Goal: Task Accomplishment & Management: Manage account settings

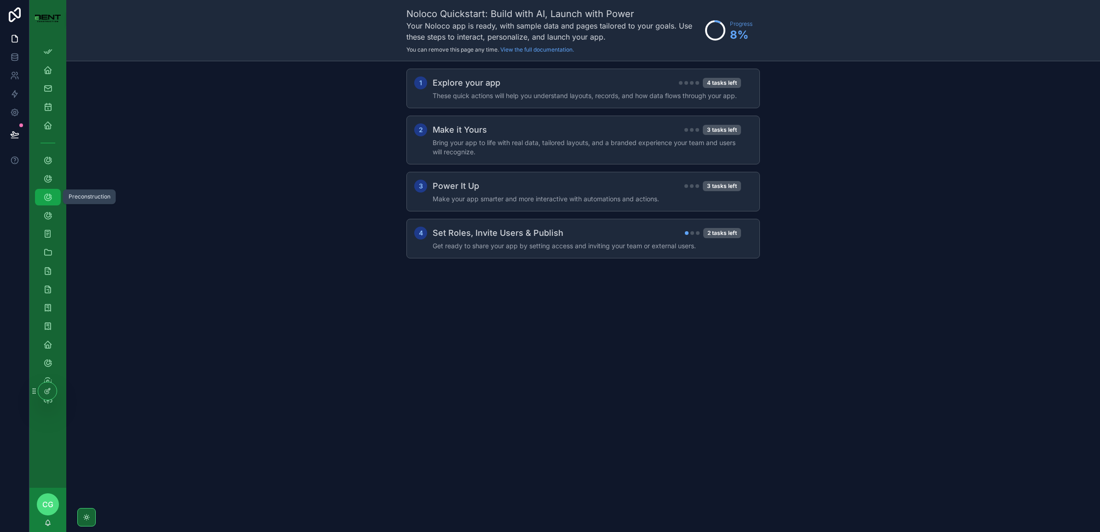
click at [48, 201] on icon "scrollable content" at bounding box center [47, 196] width 9 height 9
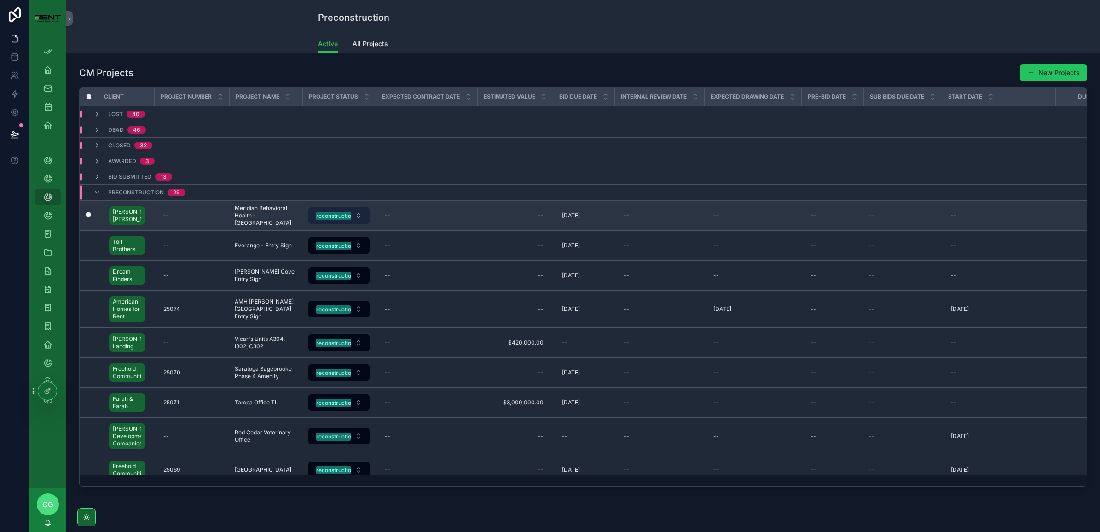
click at [342, 219] on div "Preconstruction" at bounding box center [334, 216] width 42 height 8
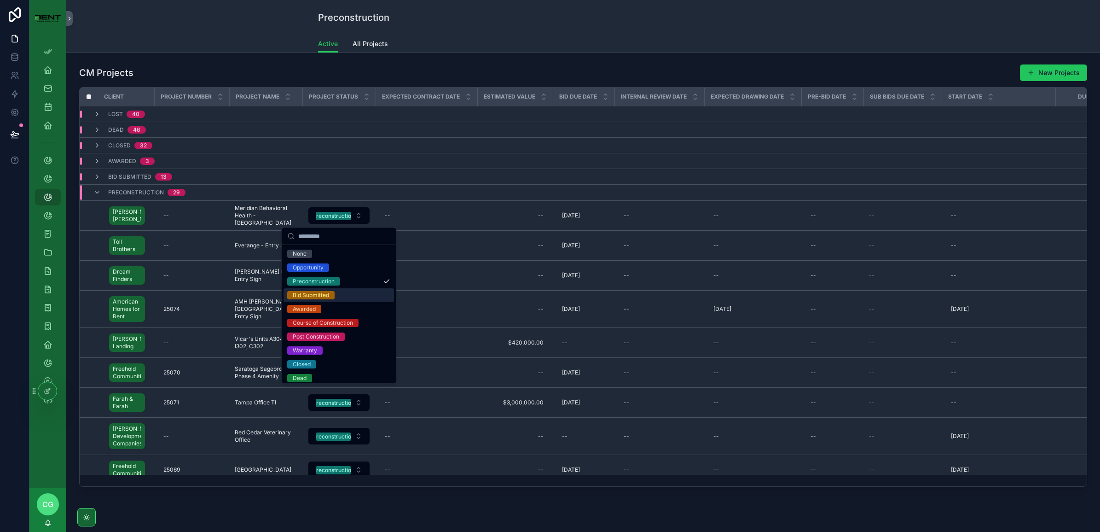
click at [324, 297] on div "Bid Submitted" at bounding box center [311, 295] width 36 height 8
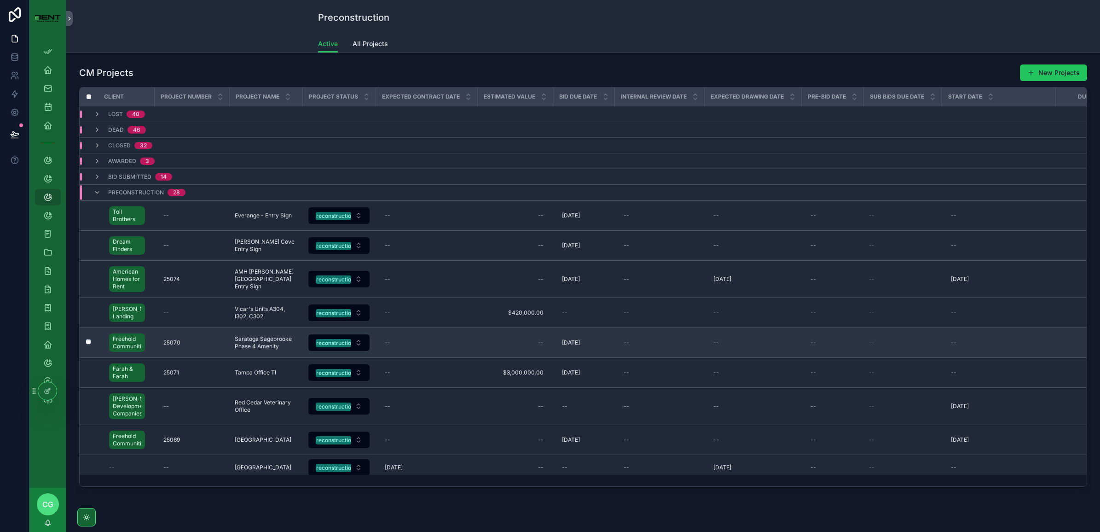
scroll to position [58, 0]
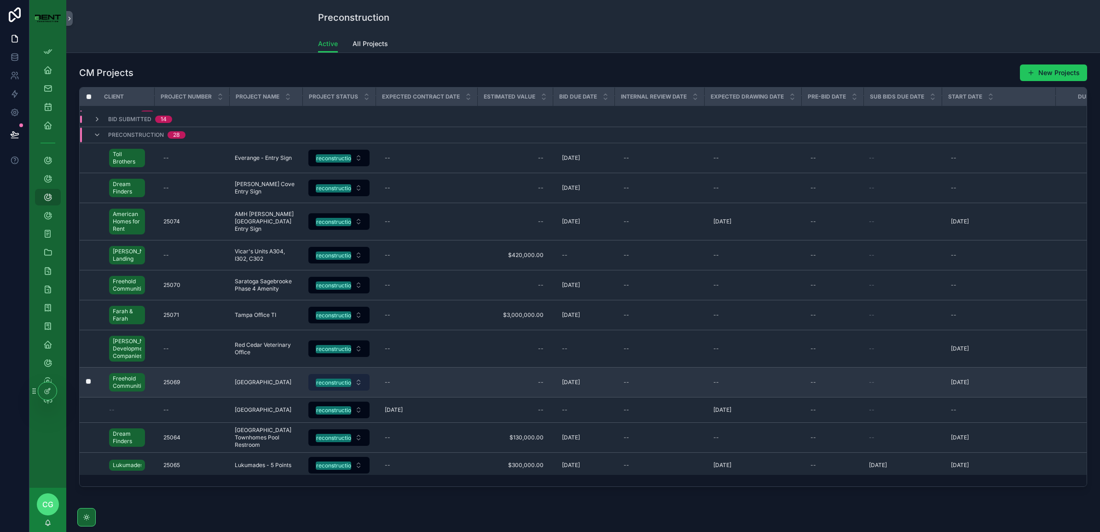
click at [334, 386] on div "Preconstruction" at bounding box center [334, 382] width 42 height 8
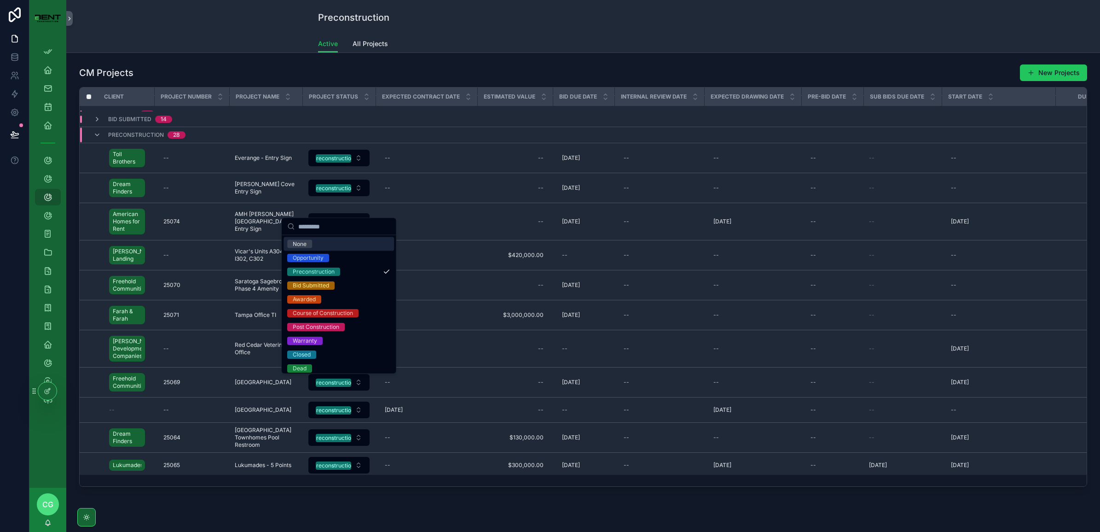
click at [490, 62] on div "CM Projects New Projects Client Project Number Project Name Project Status Expe…" at bounding box center [583, 275] width 1019 height 430
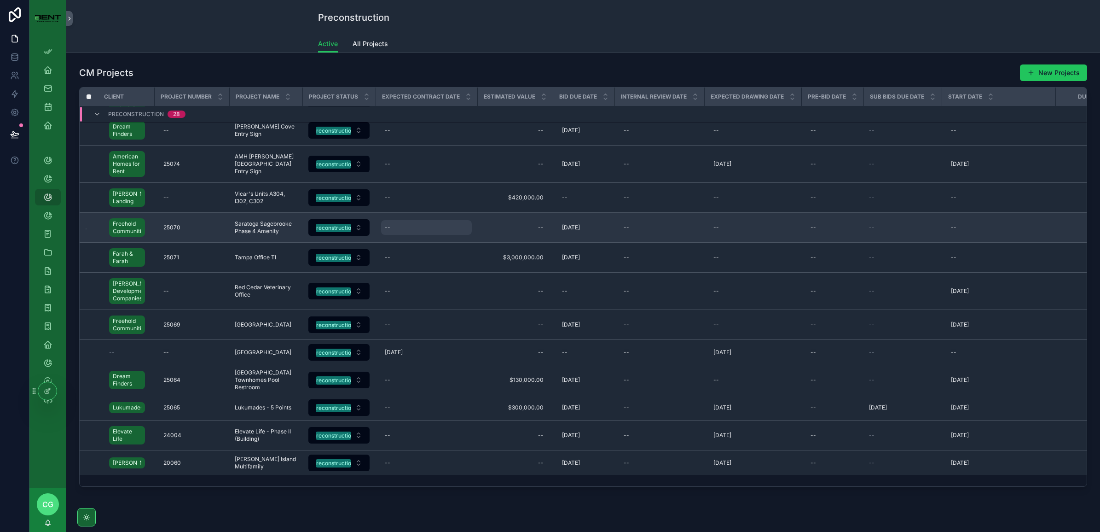
scroll to position [230, 0]
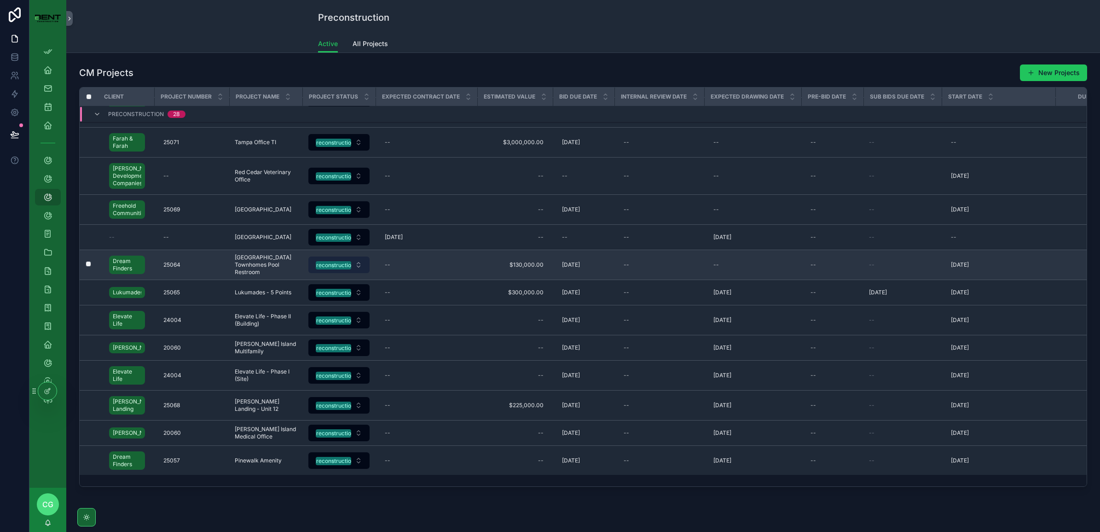
click at [344, 269] on div "Preconstruction" at bounding box center [334, 265] width 42 height 8
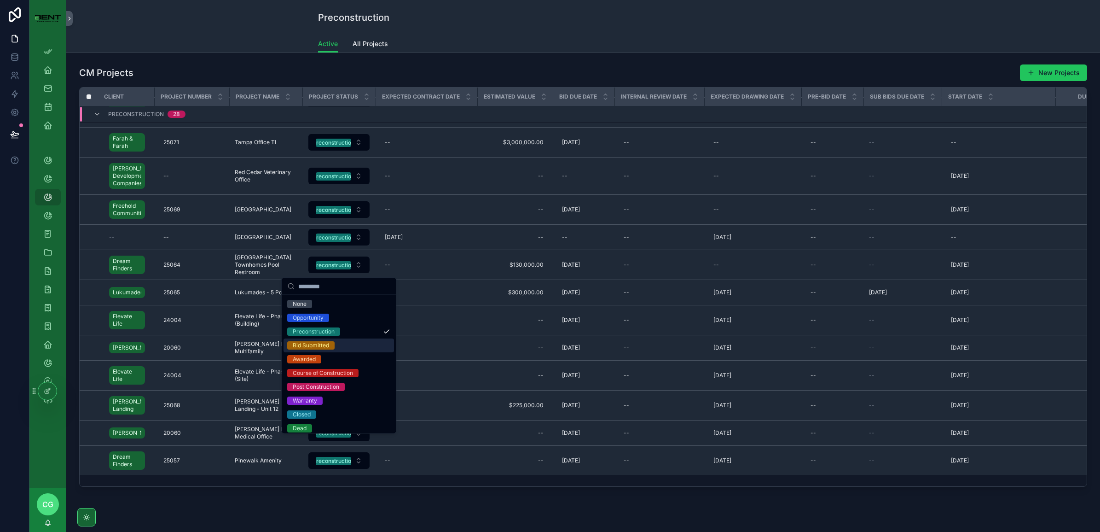
click at [328, 347] on div "Bid Submitted" at bounding box center [311, 345] width 36 height 8
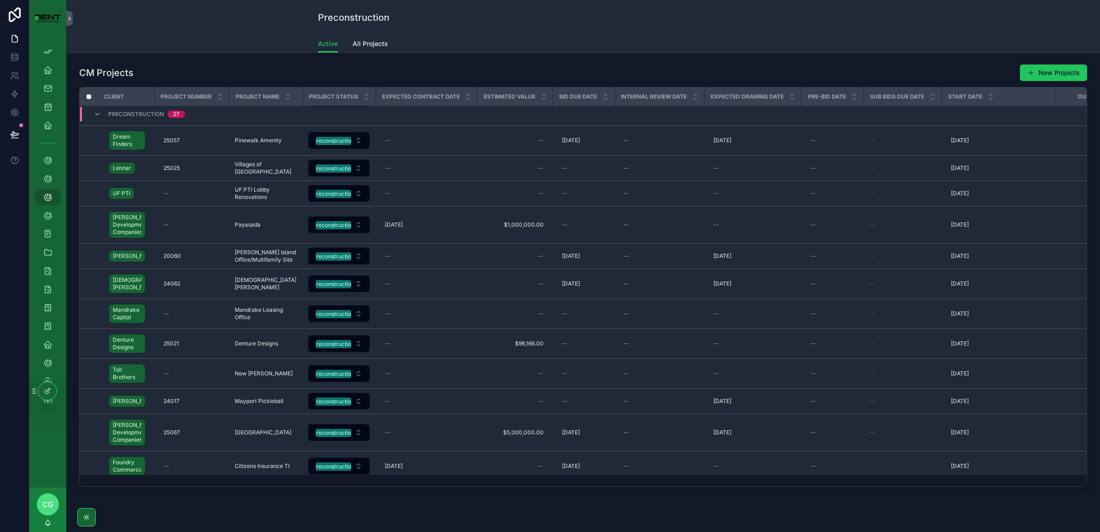
scroll to position [631, 0]
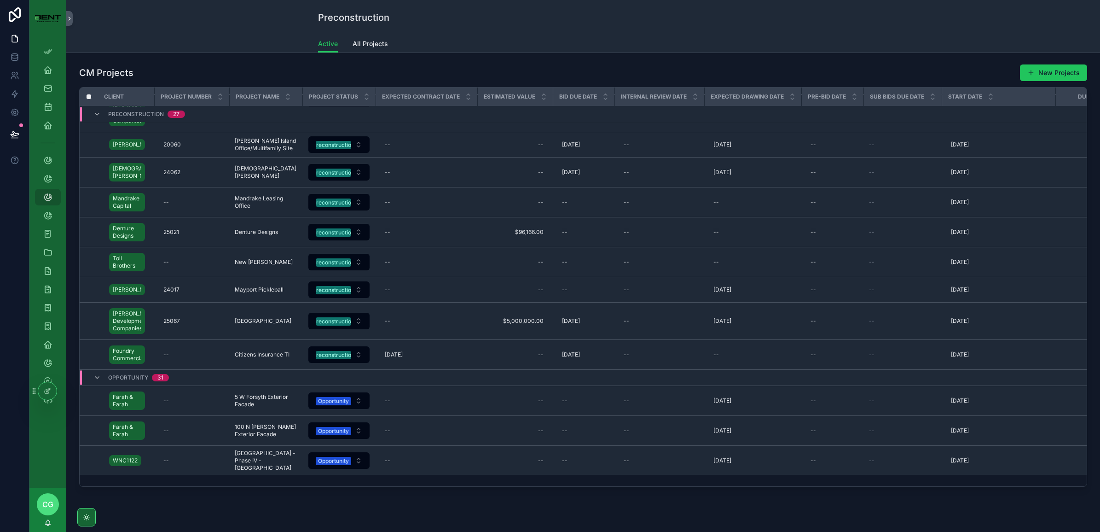
click at [574, 96] on span "Bid Due Date" at bounding box center [578, 96] width 38 height 7
click at [607, 94] on icon "scrollable content" at bounding box center [606, 95] width 6 height 6
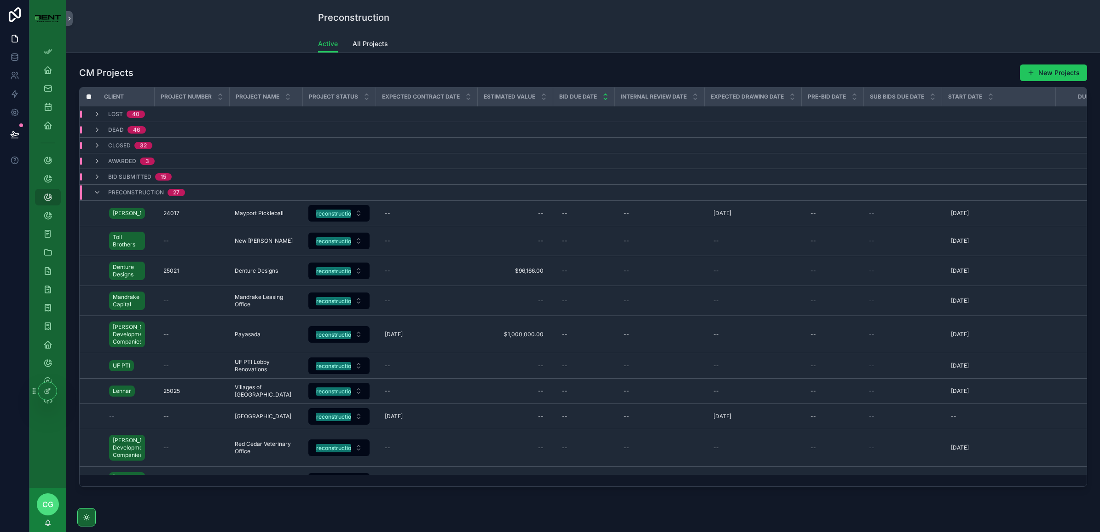
click at [605, 100] on icon "scrollable content" at bounding box center [606, 99] width 6 height 6
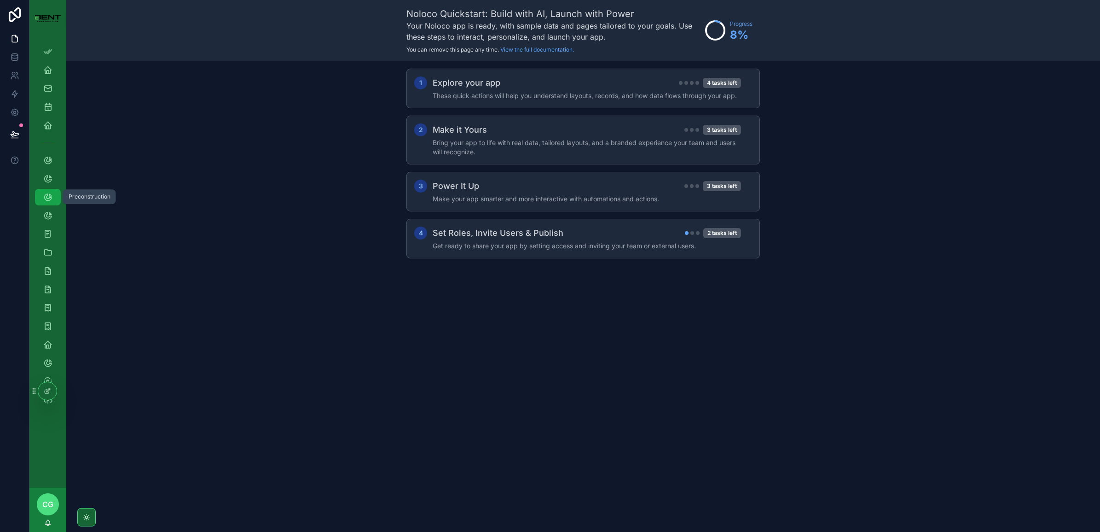
click at [49, 195] on icon "scrollable content" at bounding box center [47, 196] width 9 height 9
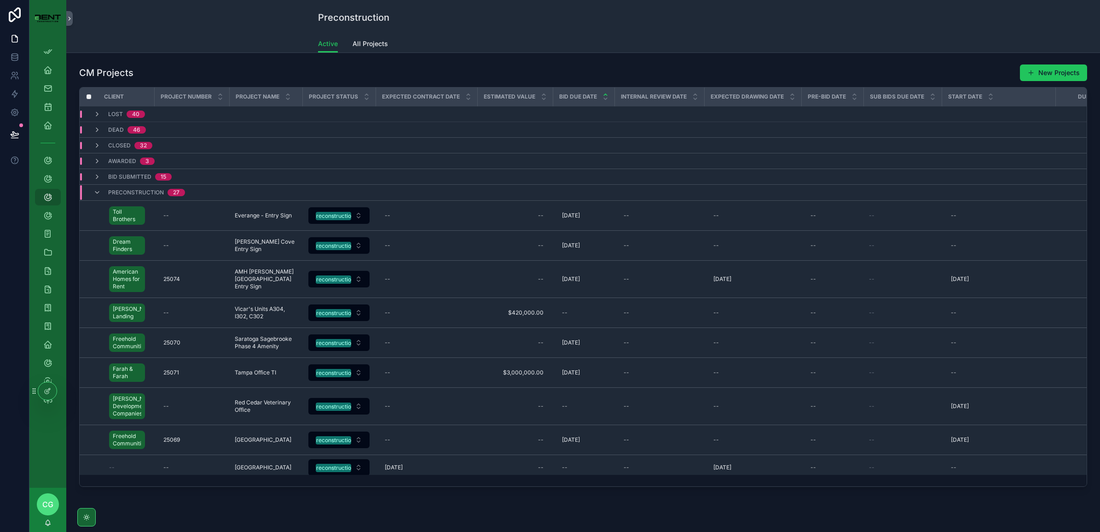
click at [606, 92] on icon "scrollable content" at bounding box center [606, 95] width 6 height 6
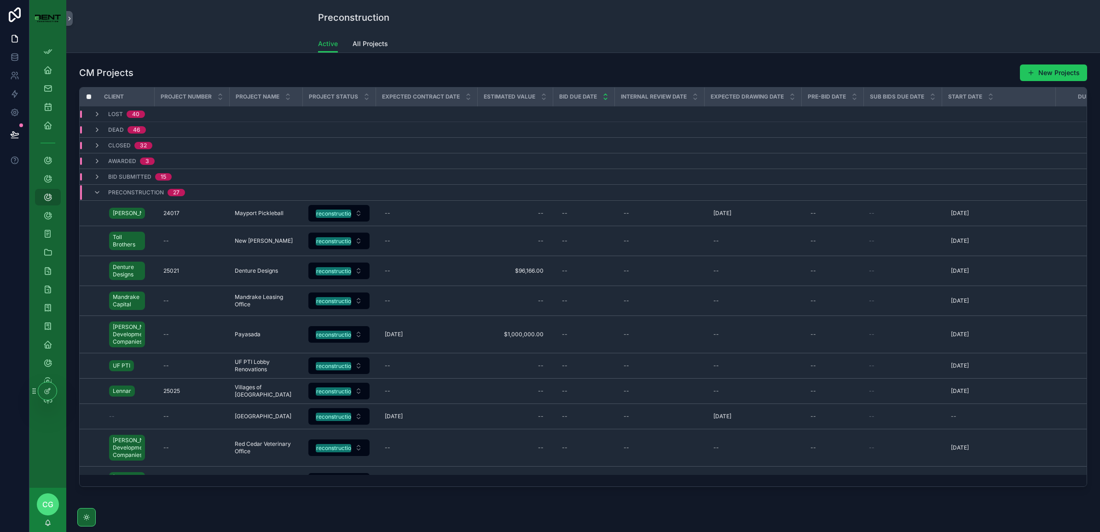
click at [604, 98] on icon "scrollable content" at bounding box center [606, 99] width 6 height 6
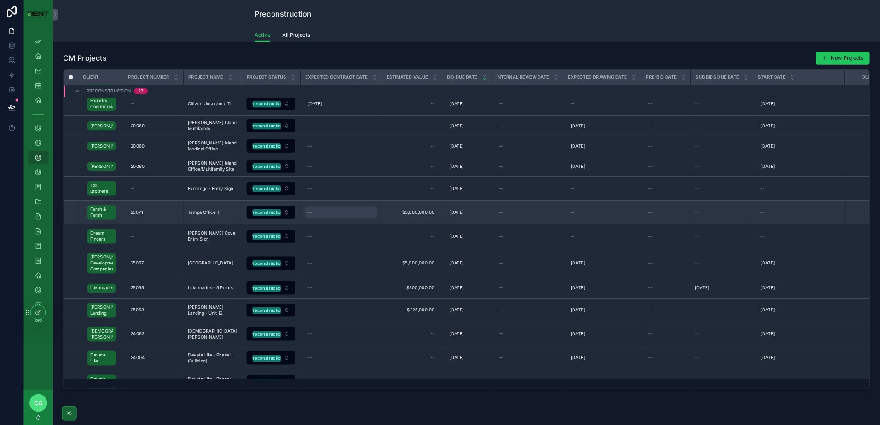
scroll to position [0, 0]
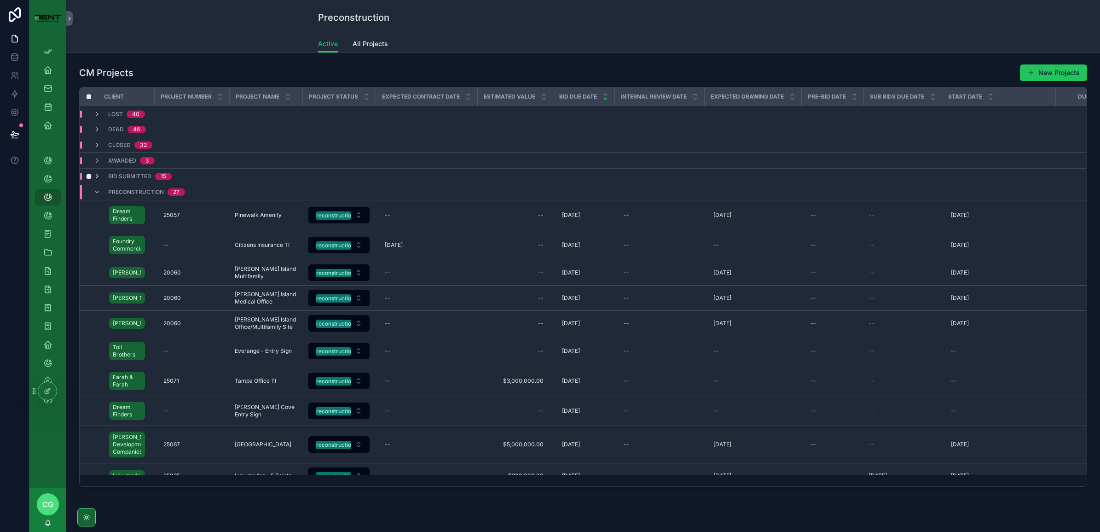
click at [98, 178] on icon "scrollable content" at bounding box center [96, 176] width 7 height 7
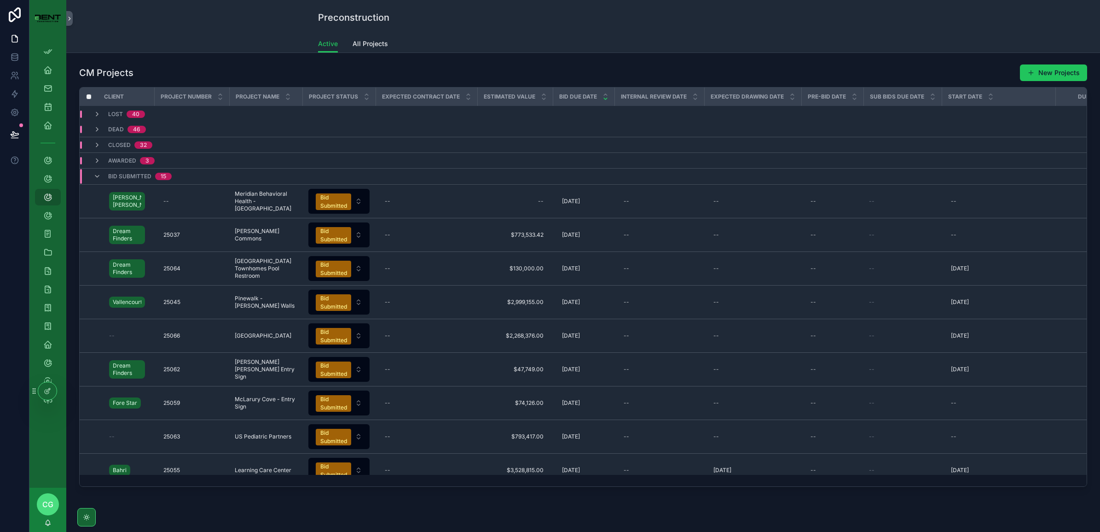
click at [790, 29] on div "Preconstruction Active Active All Projects" at bounding box center [583, 26] width 1034 height 53
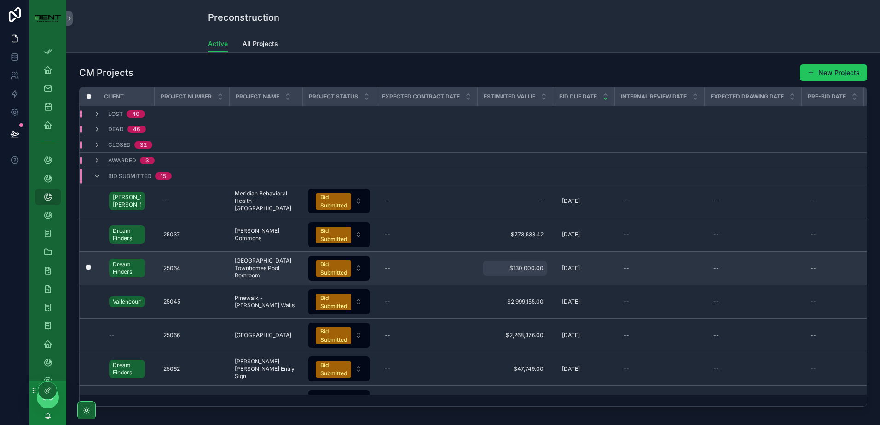
click at [531, 268] on span "$130,000.00" at bounding box center [515, 268] width 57 height 7
drag, startPoint x: 552, startPoint y: 284, endPoint x: 453, endPoint y: 278, distance: 100.1
click at [453, 278] on div "App Setup Employee Dashboard My Projects My Timesheets My Vacations Projects Pr…" at bounding box center [454, 212] width 851 height 425
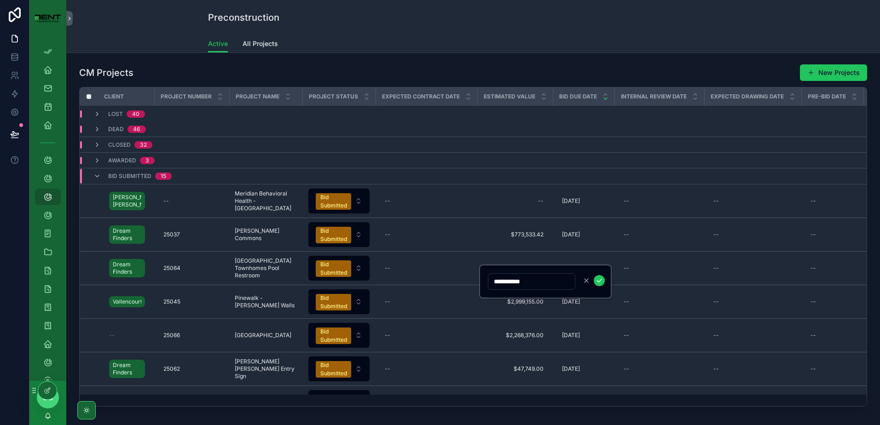
click at [540, 275] on input "**********" at bounding box center [531, 281] width 87 height 13
drag, startPoint x: 528, startPoint y: 279, endPoint x: 485, endPoint y: 279, distance: 43.3
click at [485, 279] on div "**********" at bounding box center [545, 282] width 133 height 34
type input "**********"
click button "scrollable content" at bounding box center [599, 280] width 11 height 11
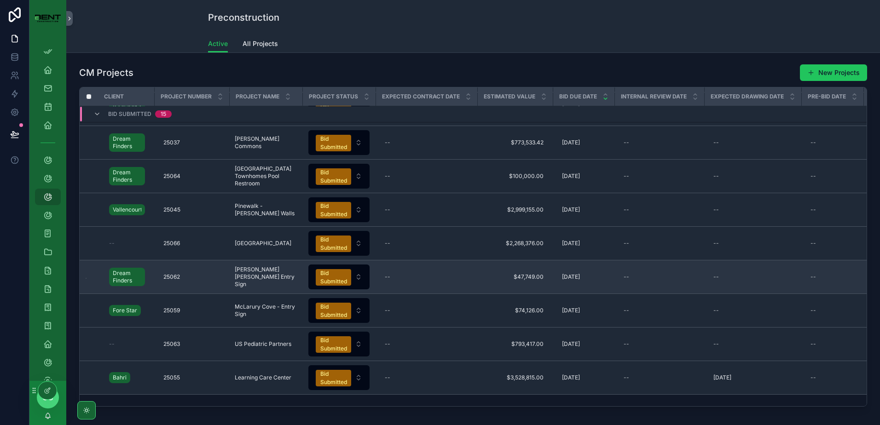
scroll to position [139, 0]
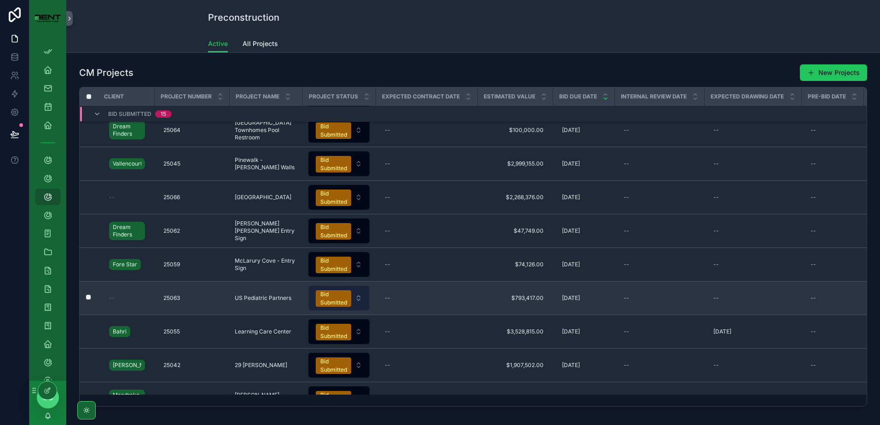
click at [353, 299] on button "Bid Submitted" at bounding box center [338, 298] width 61 height 25
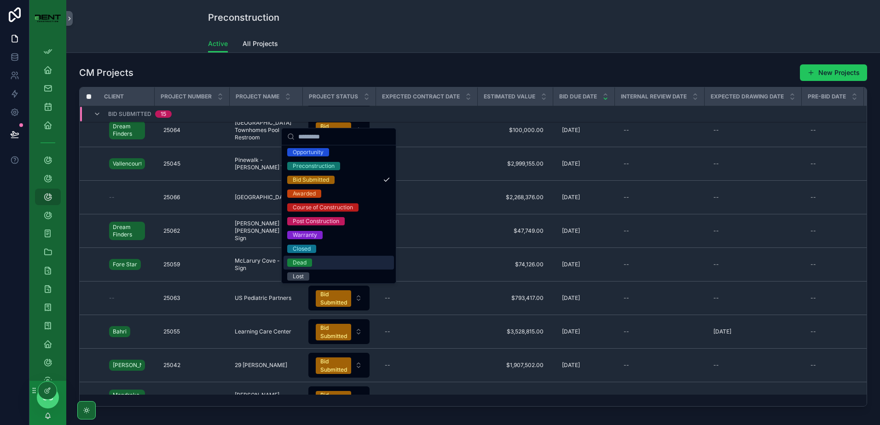
scroll to position [17, 0]
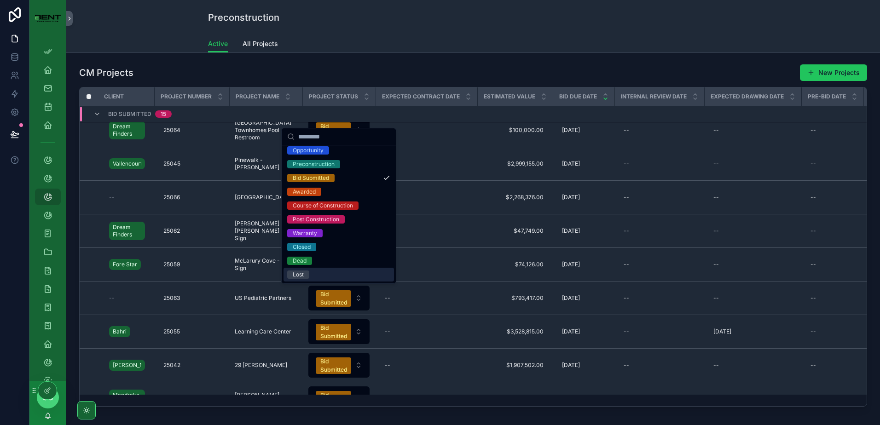
click at [295, 275] on div "Lost" at bounding box center [298, 275] width 11 height 8
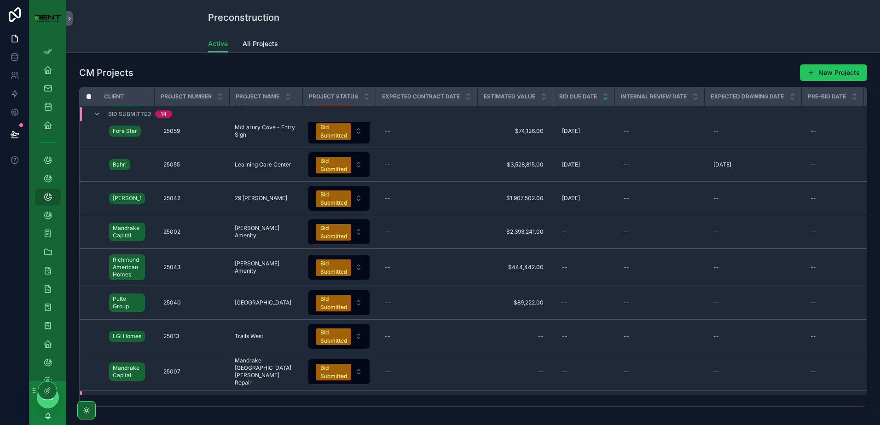
scroll to position [185, 0]
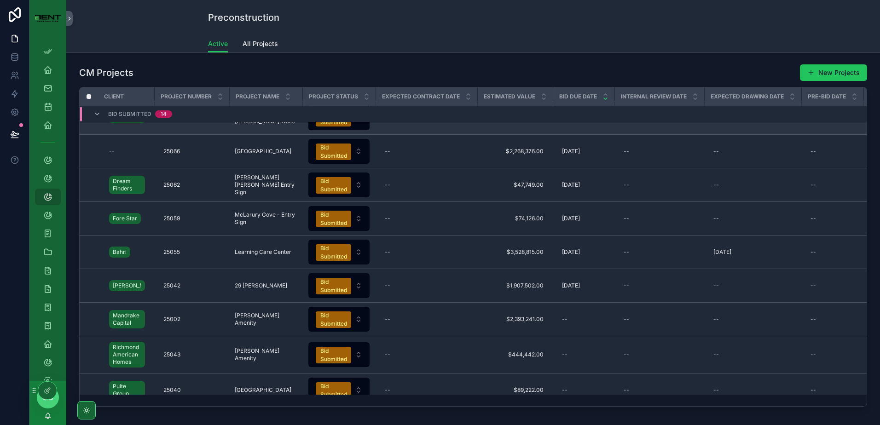
drag, startPoint x: 100, startPoint y: 125, endPoint x: 98, endPoint y: 117, distance: 8.6
click at [98, 117] on icon "scrollable content" at bounding box center [96, 113] width 7 height 7
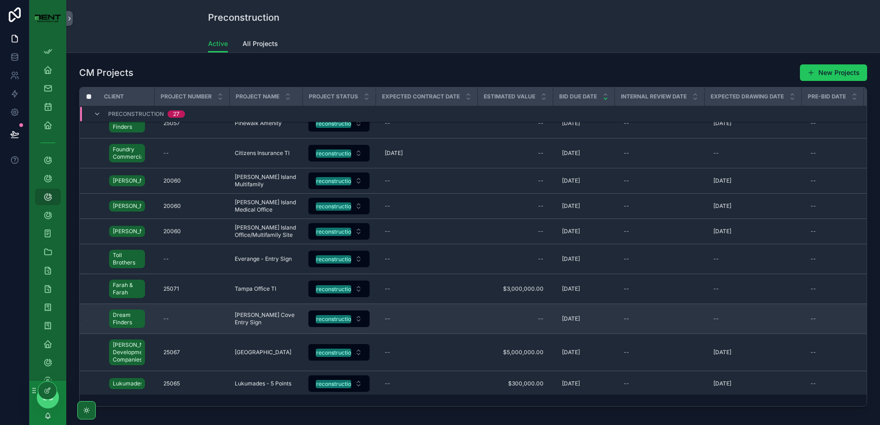
scroll to position [138, 0]
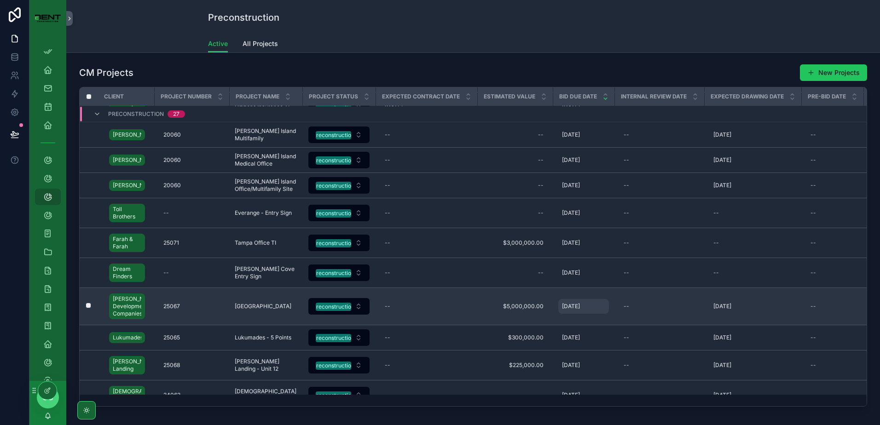
click at [575, 308] on span "[DATE]" at bounding box center [571, 306] width 18 height 7
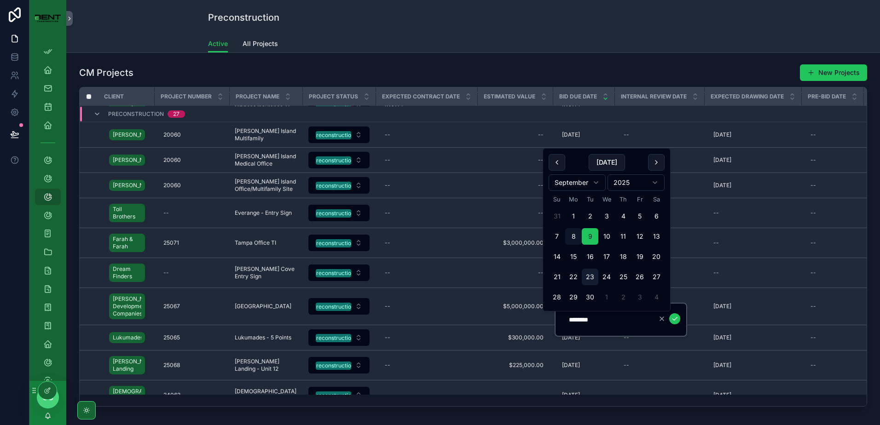
click at [595, 276] on button "23" at bounding box center [590, 277] width 17 height 17
type input "*********"
click at [676, 320] on icon "scrollable content" at bounding box center [674, 318] width 7 height 7
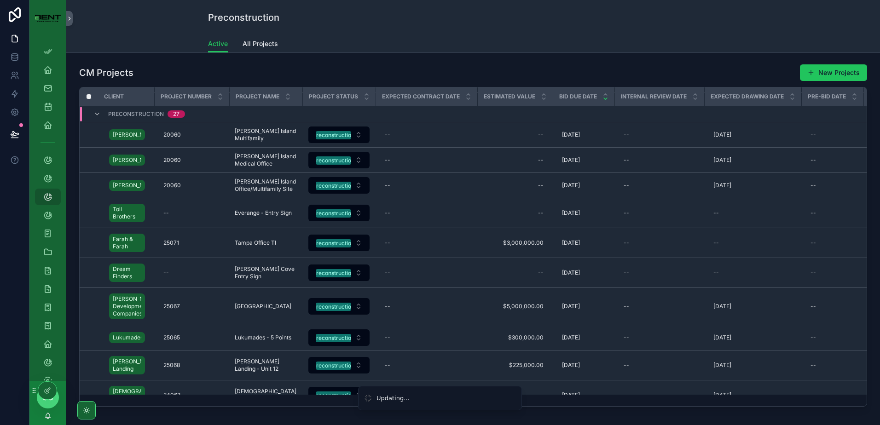
scroll to position [0, 0]
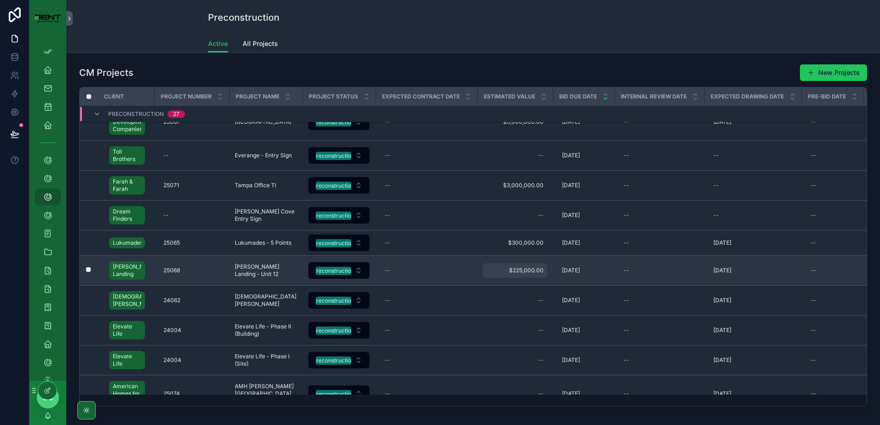
scroll to position [271, 0]
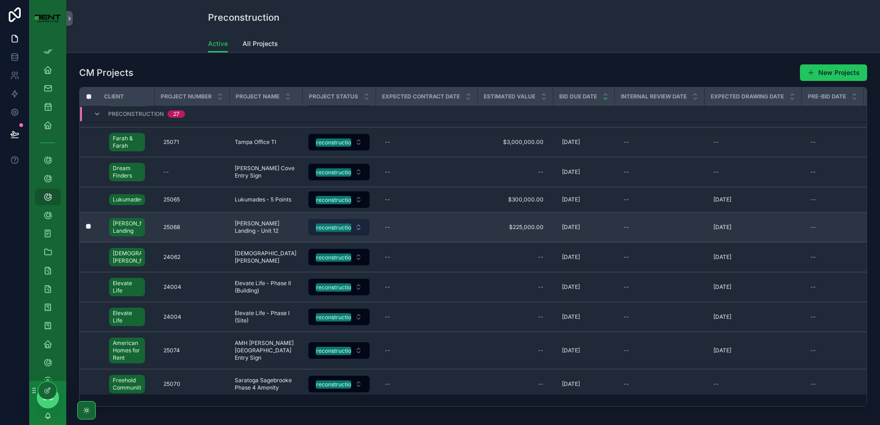
click at [350, 234] on button "Preconstruction" at bounding box center [338, 227] width 61 height 17
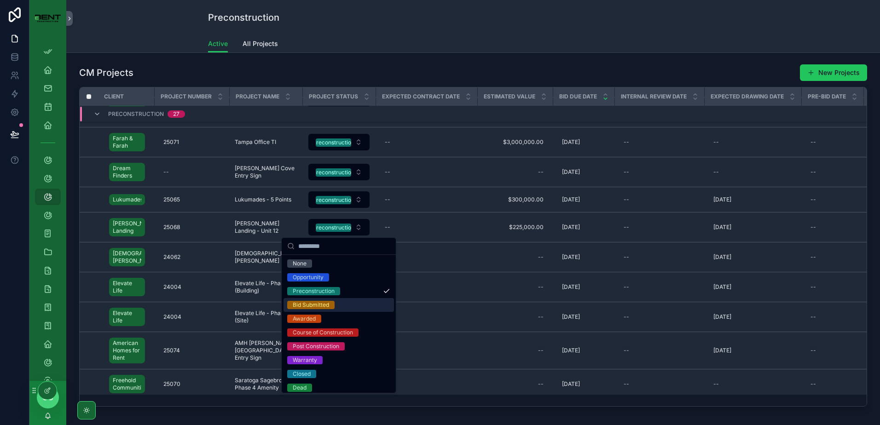
click at [322, 304] on div "Bid Submitted" at bounding box center [311, 305] width 36 height 8
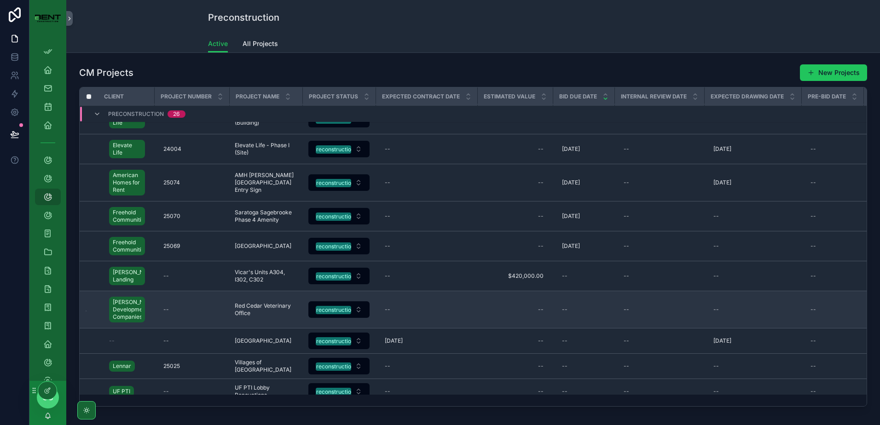
scroll to position [459, 0]
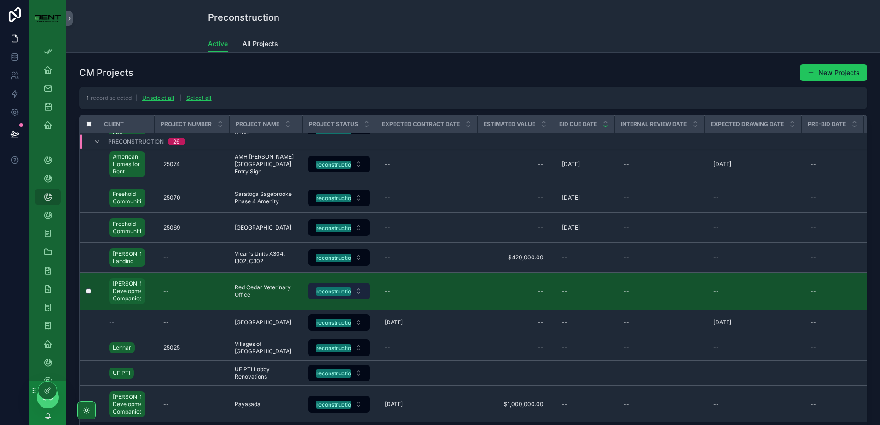
click at [365, 300] on button "Preconstruction" at bounding box center [338, 291] width 61 height 17
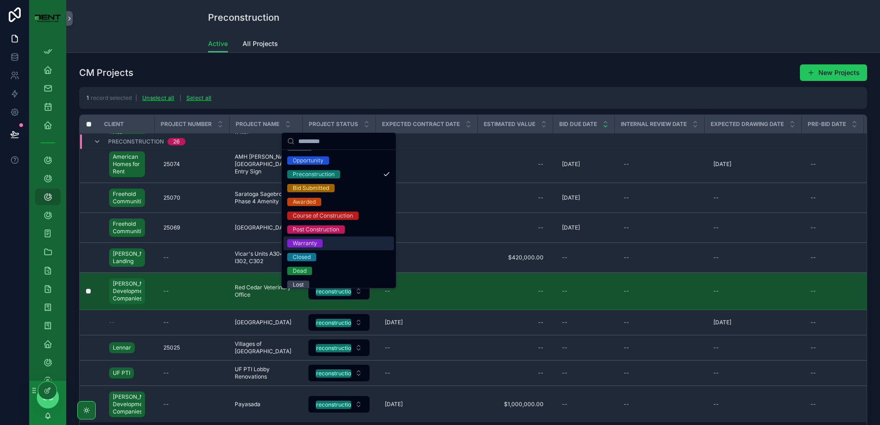
scroll to position [17, 0]
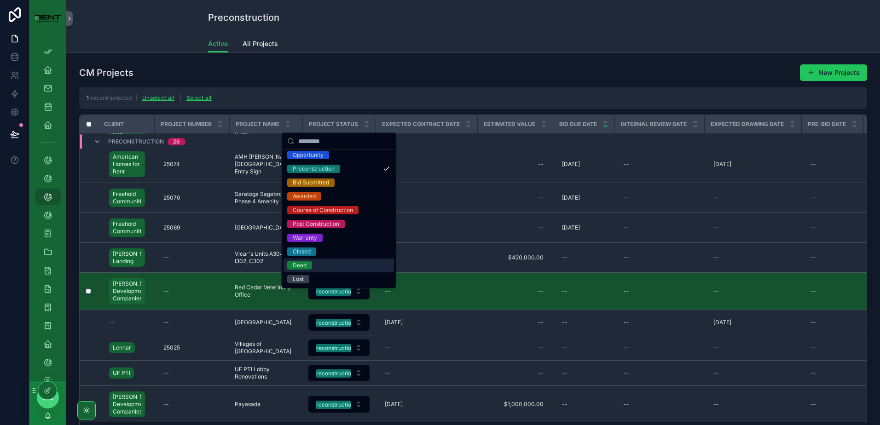
click at [296, 270] on div "Dead" at bounding box center [339, 266] width 110 height 14
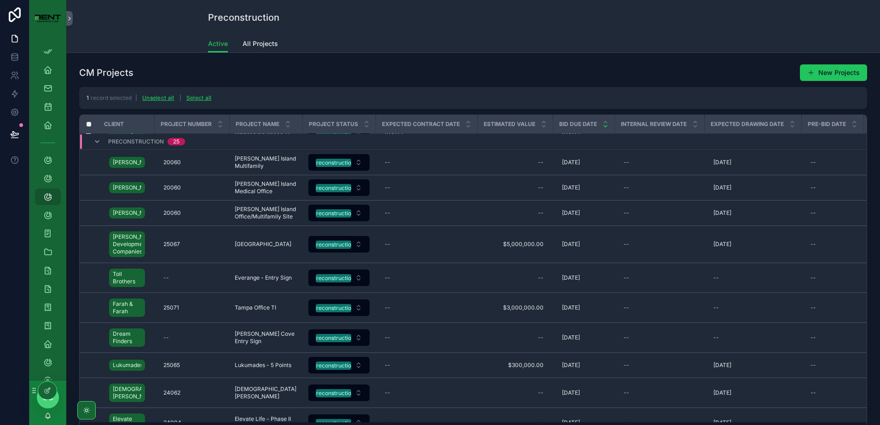
scroll to position [0, 0]
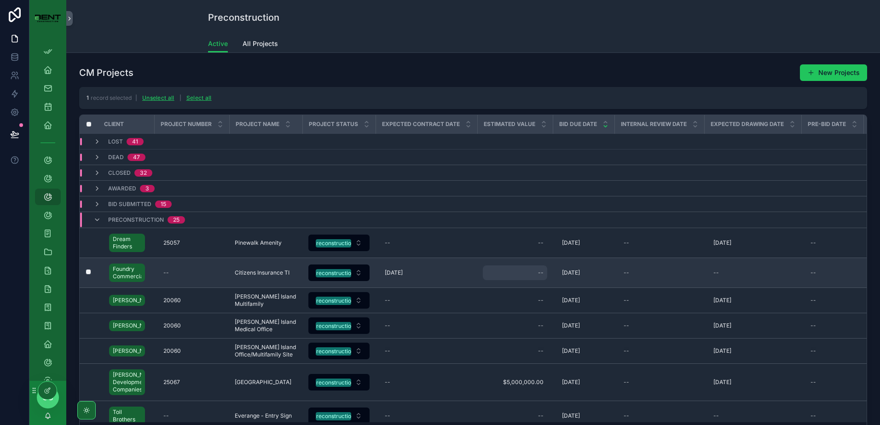
click at [509, 276] on div "--" at bounding box center [515, 273] width 64 height 15
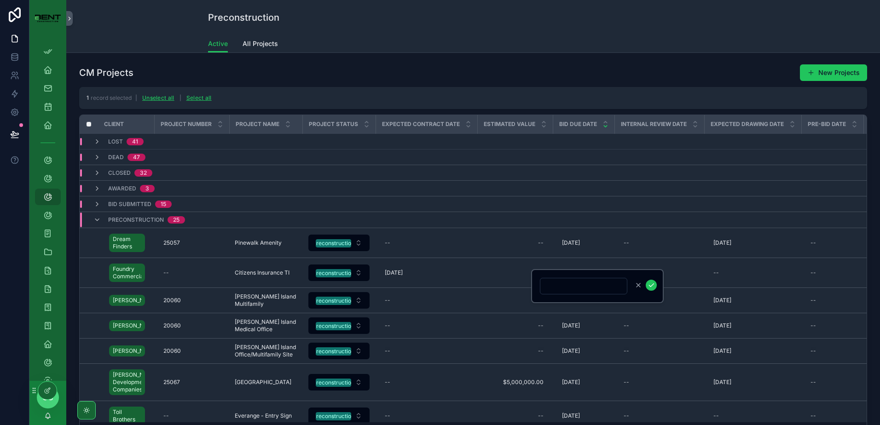
click at [566, 281] on input "scrollable content" at bounding box center [583, 286] width 87 height 13
type input "**********"
click at [655, 286] on button "scrollable content" at bounding box center [651, 285] width 11 height 11
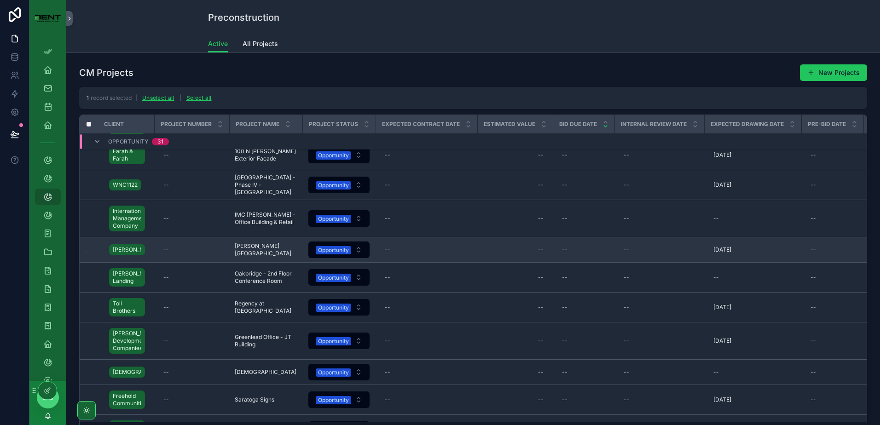
scroll to position [828, 0]
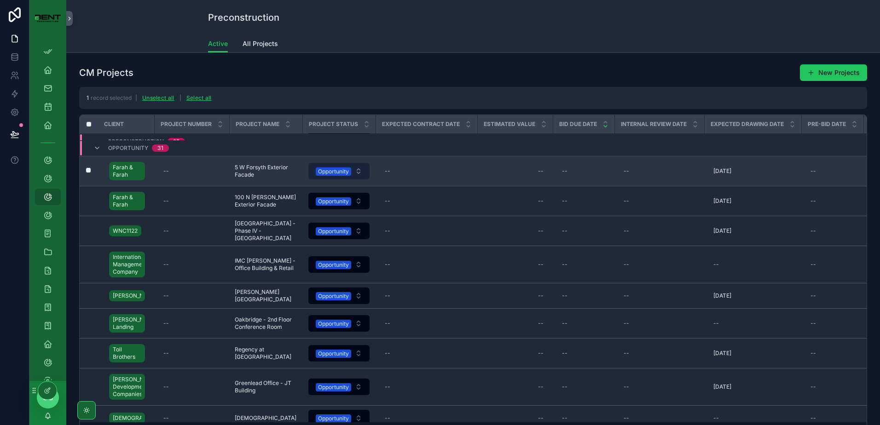
click at [331, 176] on div "Opportunity" at bounding box center [333, 172] width 31 height 8
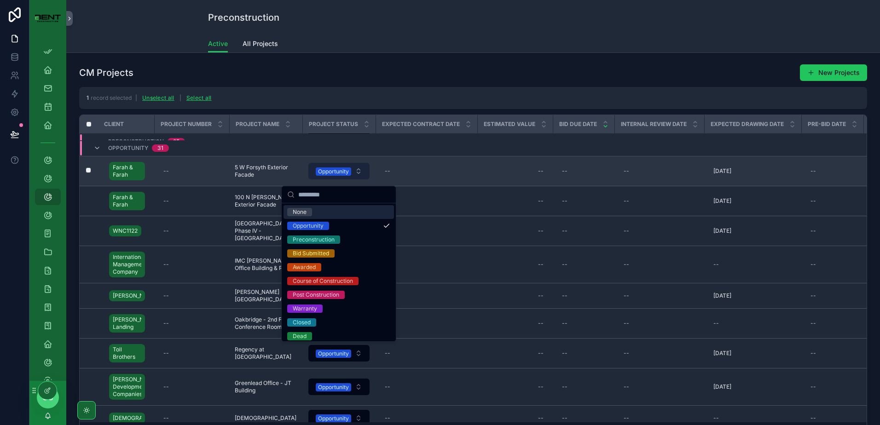
click at [340, 174] on div "Opportunity" at bounding box center [333, 172] width 31 height 8
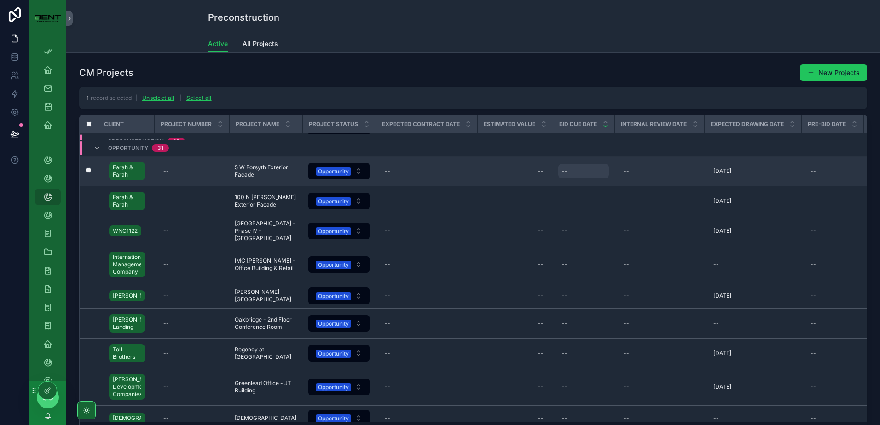
click at [573, 179] on div "--" at bounding box center [583, 171] width 51 height 15
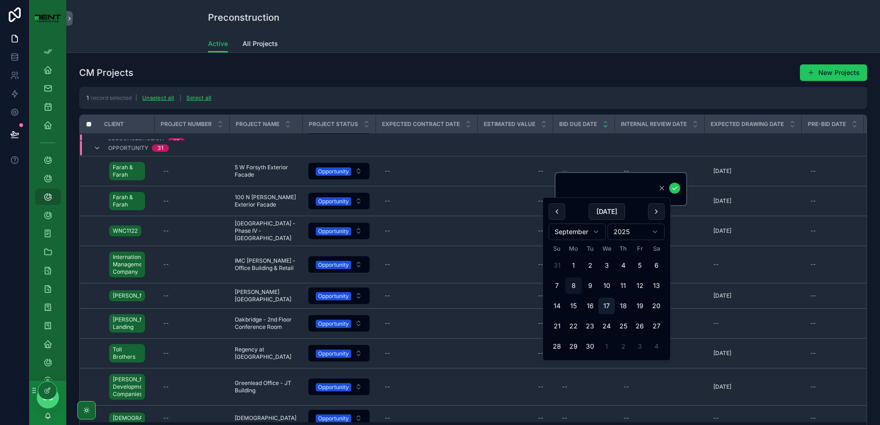
click at [609, 305] on button "17" at bounding box center [606, 306] width 17 height 17
type input "*********"
click at [676, 189] on icon "scrollable content" at bounding box center [674, 188] width 7 height 7
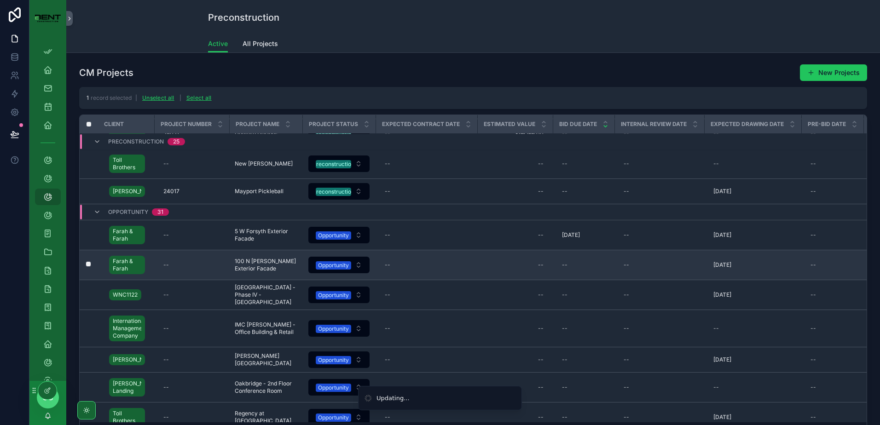
scroll to position [750, 0]
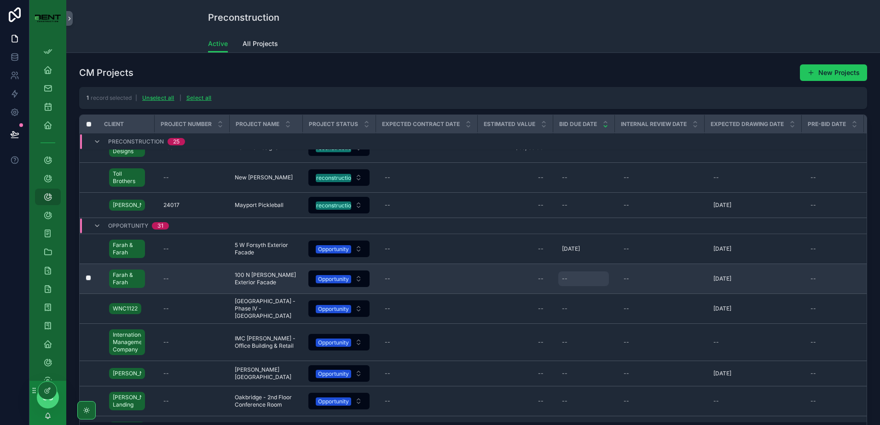
click at [569, 284] on div "--" at bounding box center [583, 279] width 51 height 15
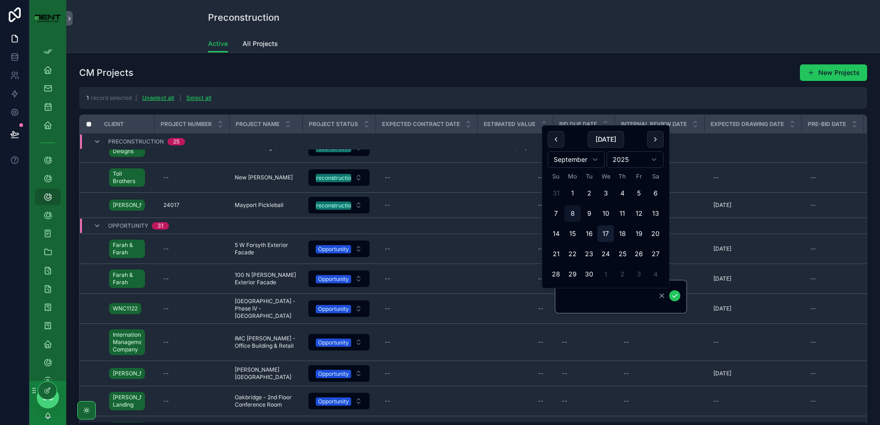
click at [605, 232] on button "17" at bounding box center [606, 234] width 17 height 17
type input "*********"
click at [673, 296] on icon "scrollable content" at bounding box center [674, 295] width 7 height 7
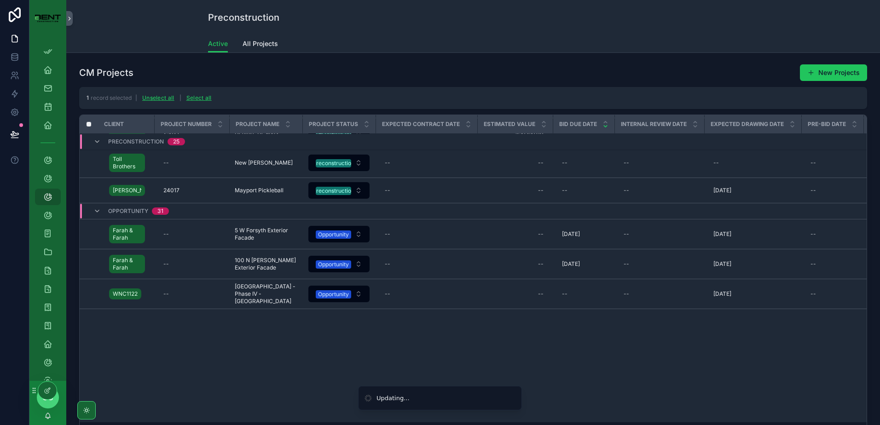
scroll to position [298, 0]
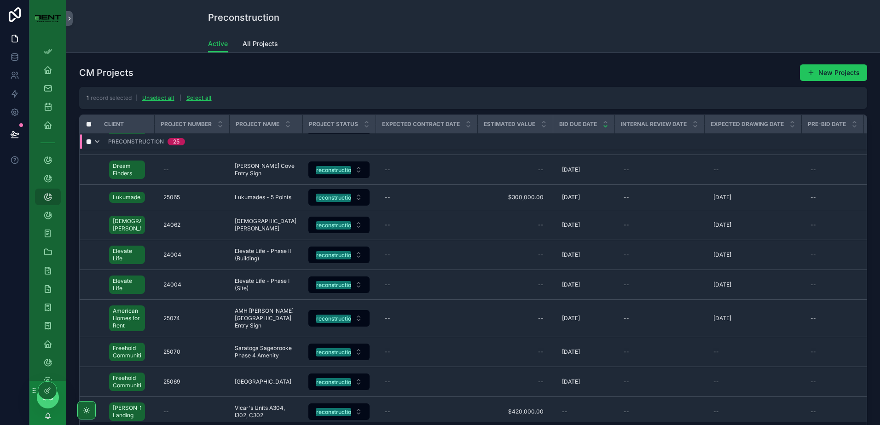
click at [97, 142] on icon "scrollable content" at bounding box center [96, 141] width 7 height 7
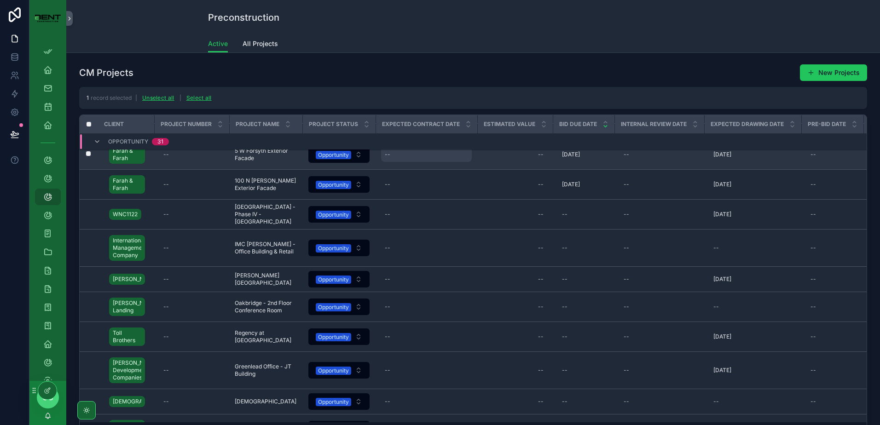
scroll to position [0, 0]
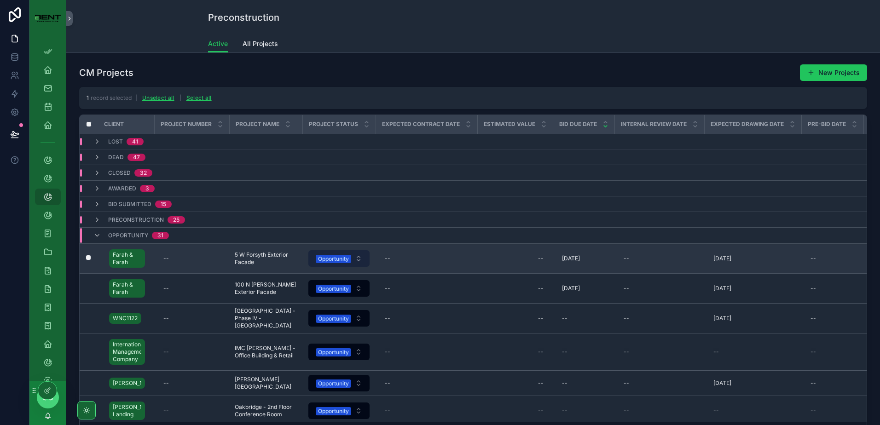
click at [337, 258] on div "Opportunity" at bounding box center [333, 259] width 31 height 8
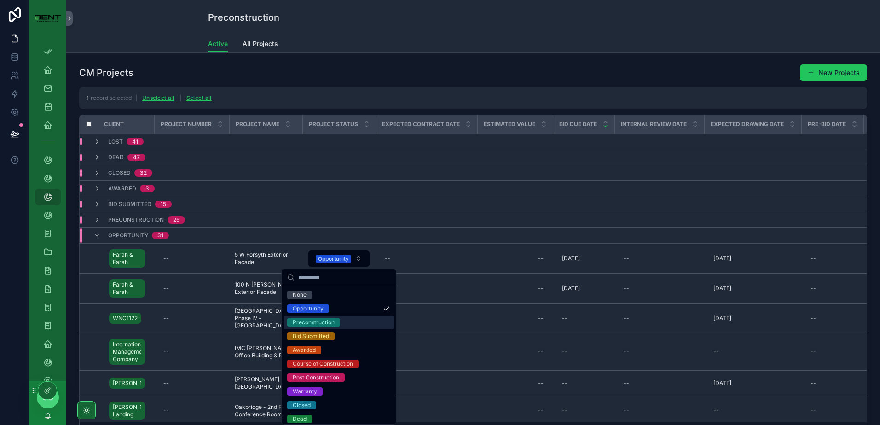
click at [318, 324] on div "Preconstruction" at bounding box center [314, 323] width 42 height 8
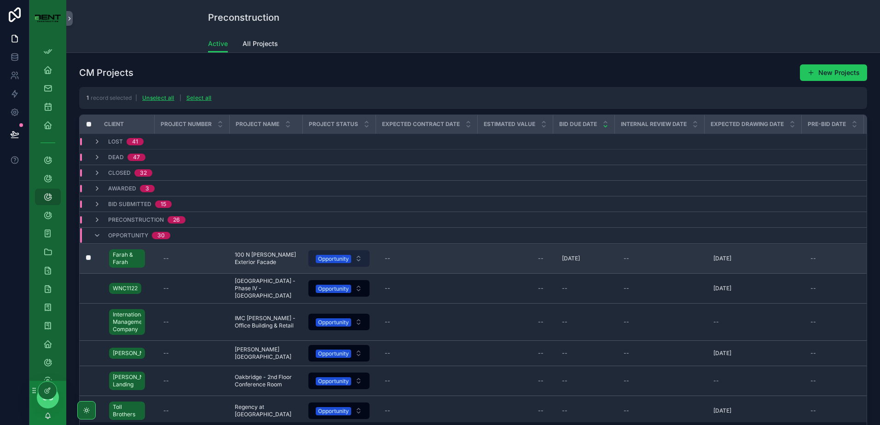
click at [331, 263] on div "Opportunity" at bounding box center [333, 259] width 31 height 8
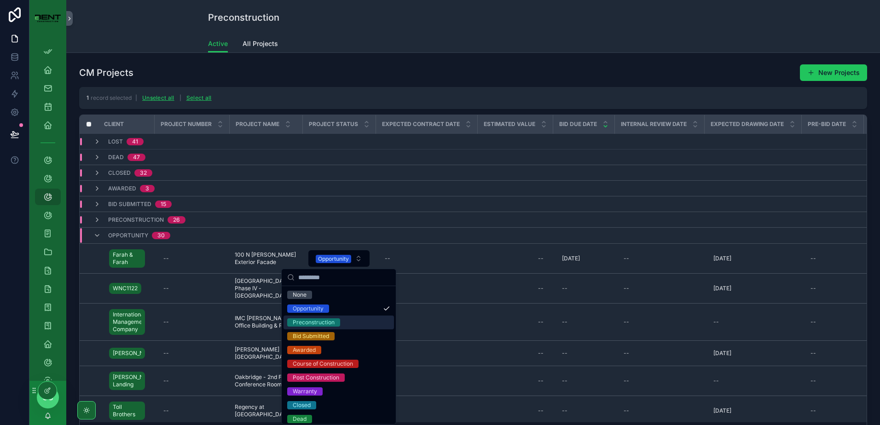
click at [318, 320] on div "Preconstruction" at bounding box center [314, 323] width 42 height 8
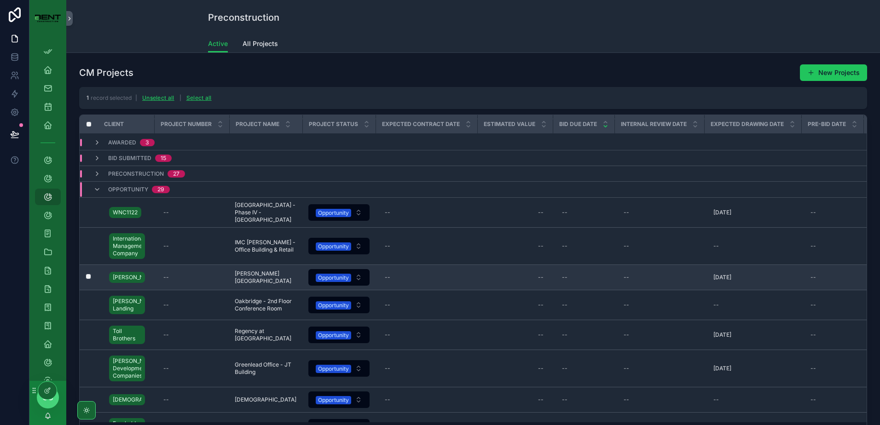
scroll to position [92, 0]
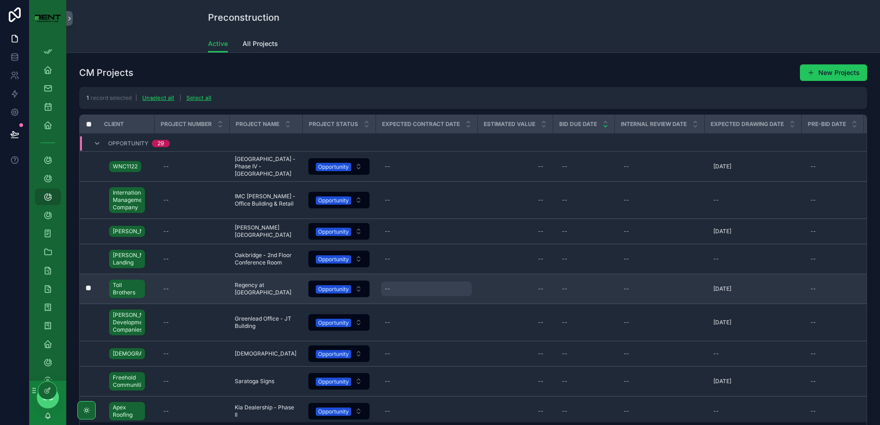
click at [423, 290] on div "--" at bounding box center [426, 289] width 91 height 15
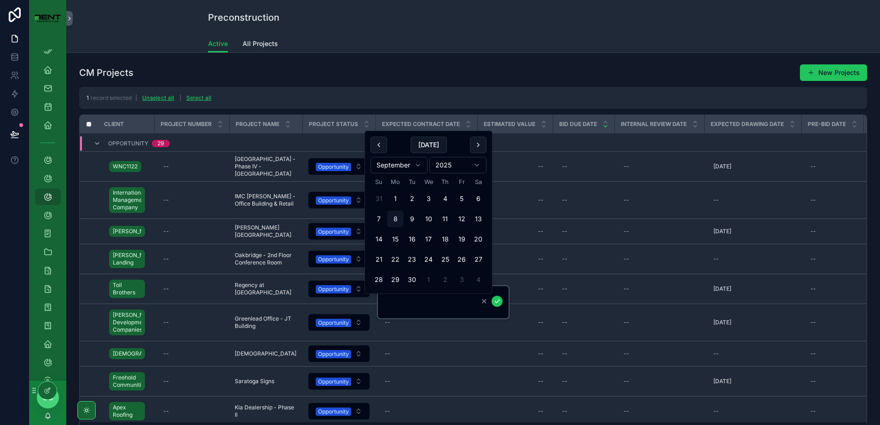
click at [551, 84] on div "CM Projects New Projects 1 record selected | Unselect all | Select all Client P…" at bounding box center [473, 249] width 788 height 371
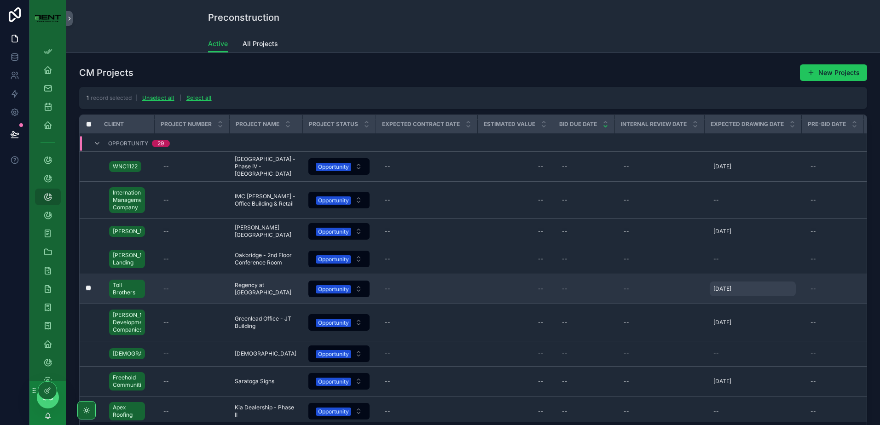
click at [727, 287] on span "[DATE]" at bounding box center [723, 288] width 18 height 7
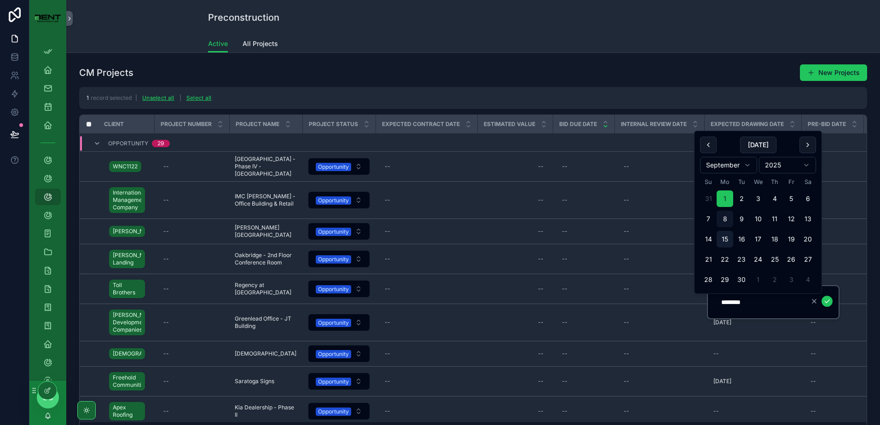
click at [726, 238] on button "15" at bounding box center [725, 239] width 17 height 17
type input "*********"
click at [828, 300] on icon "scrollable content" at bounding box center [827, 301] width 7 height 7
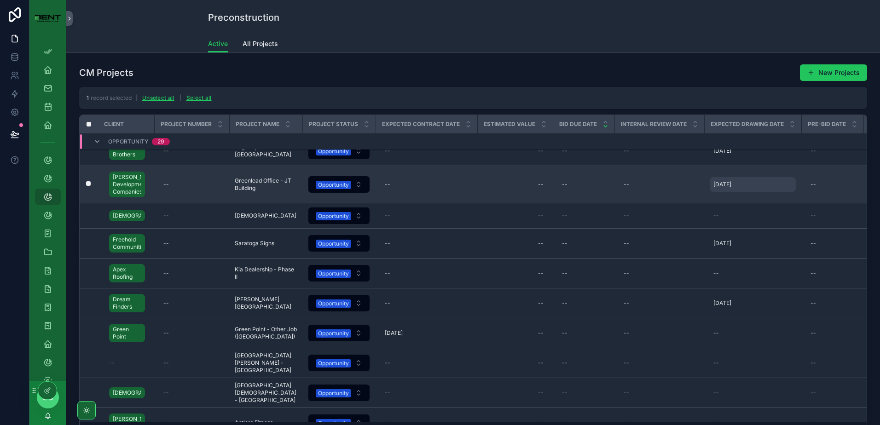
scroll to position [227, 0]
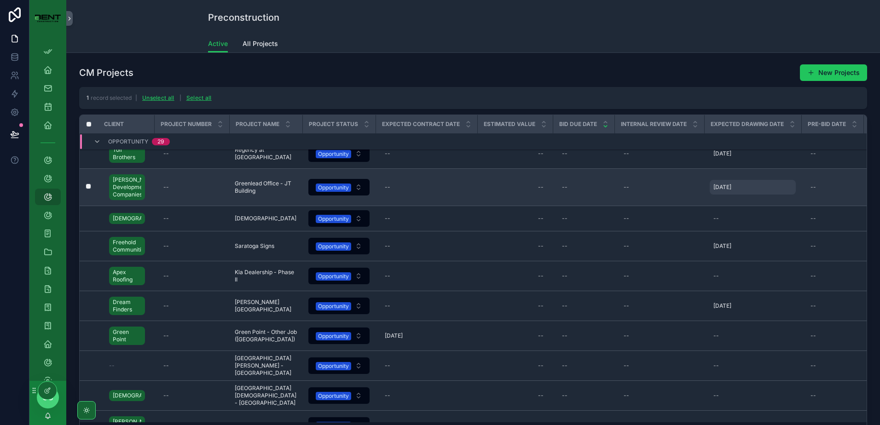
click at [722, 185] on span "[DATE]" at bounding box center [723, 187] width 18 height 7
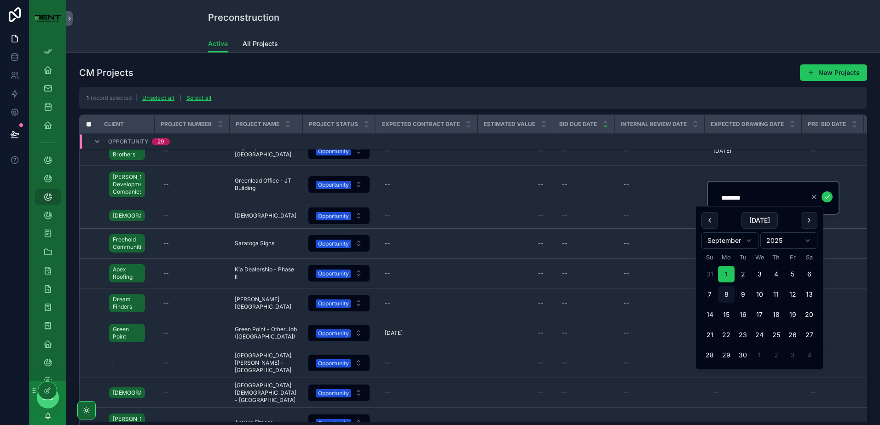
scroll to position [230, 0]
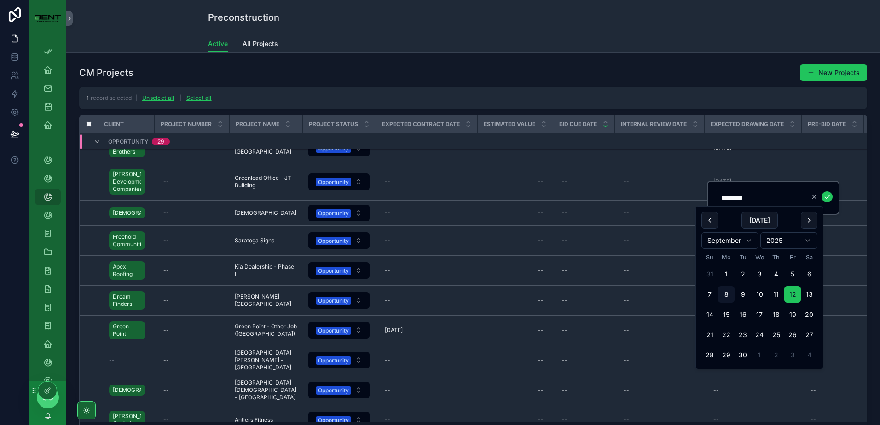
type input "*********"
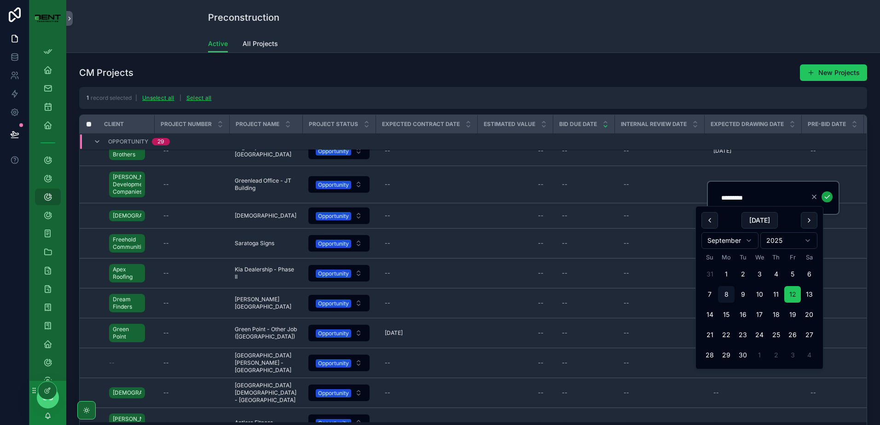
click at [825, 197] on icon "scrollable content" at bounding box center [827, 197] width 5 height 3
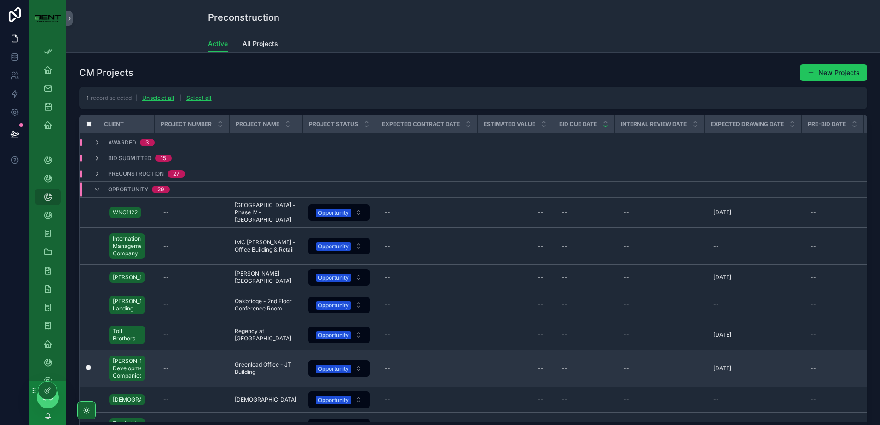
scroll to position [92, 0]
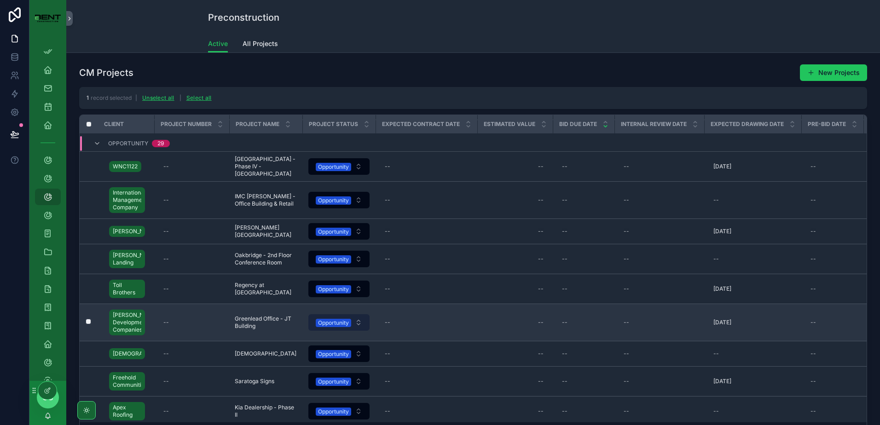
click at [340, 322] on div "Opportunity" at bounding box center [333, 323] width 31 height 8
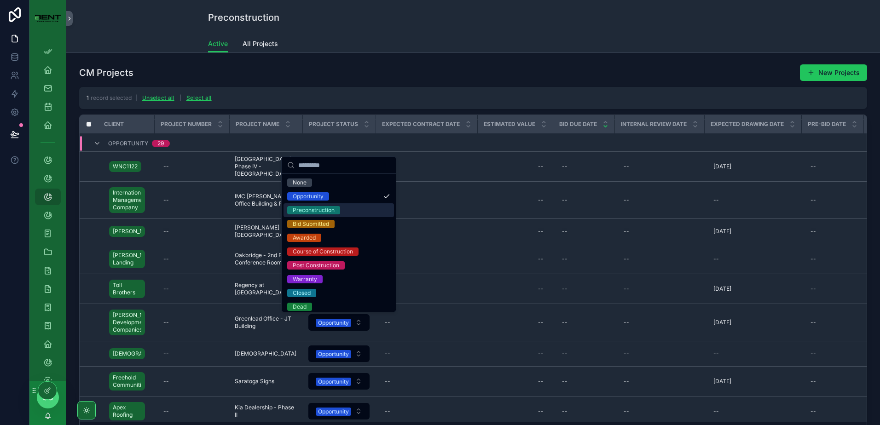
click at [331, 212] on div "Preconstruction" at bounding box center [314, 210] width 42 height 8
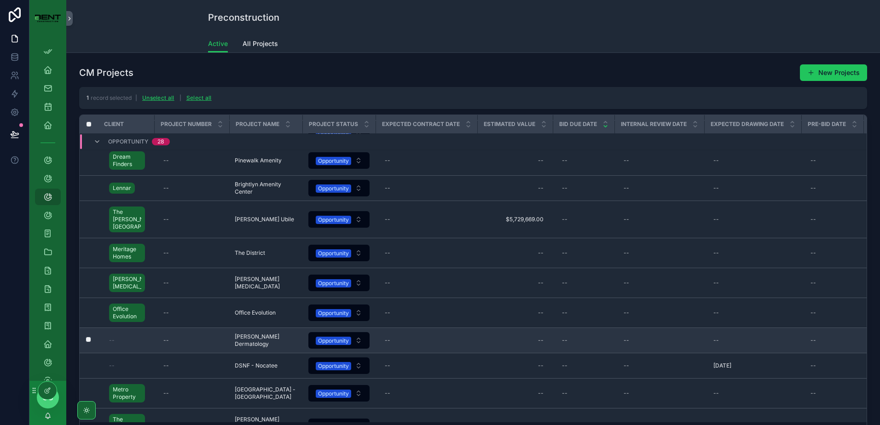
scroll to position [619, 0]
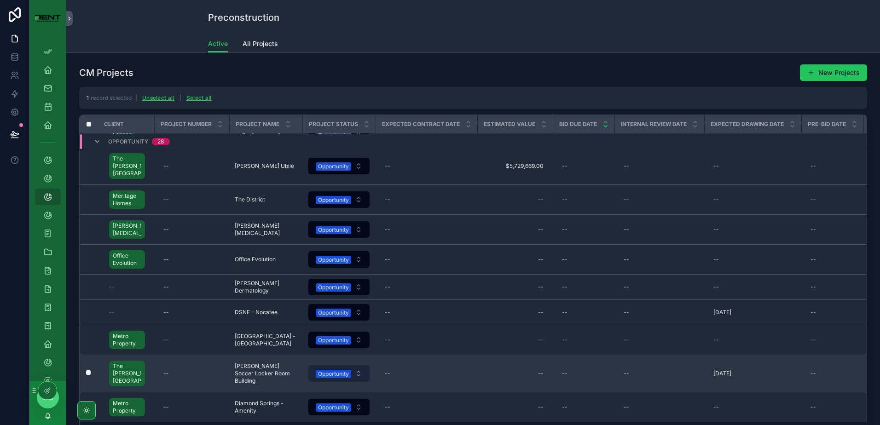
click at [331, 374] on div "Opportunity" at bounding box center [333, 374] width 31 height 8
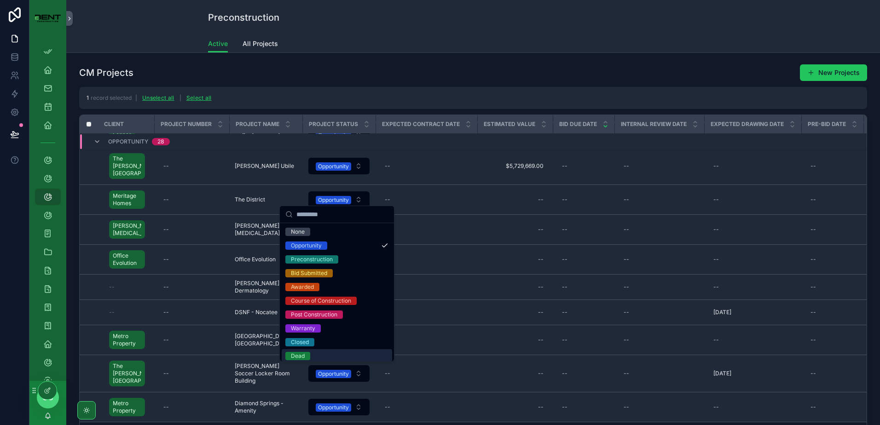
click at [291, 356] on div "Dead" at bounding box center [298, 356] width 14 height 8
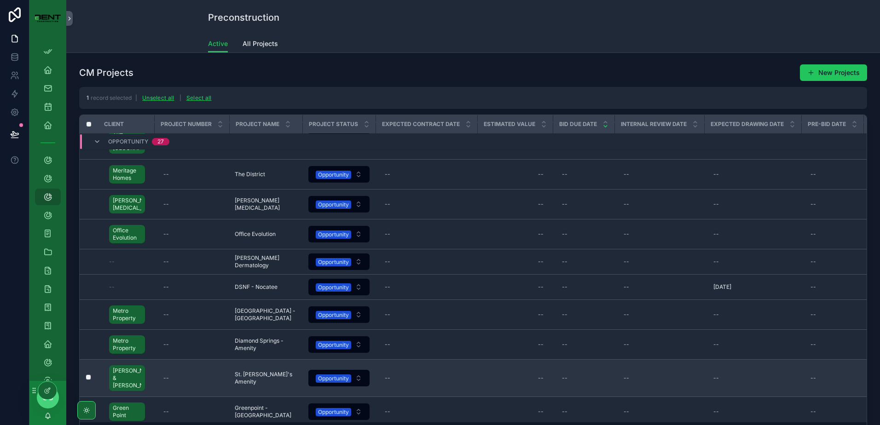
scroll to position [46, 0]
